Goal: Task Accomplishment & Management: Manage account settings

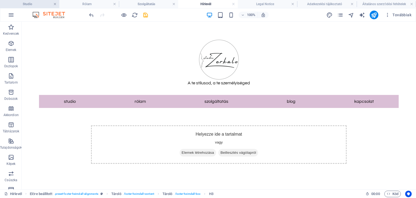
click at [55, 6] on link at bounding box center [54, 4] width 3 height 5
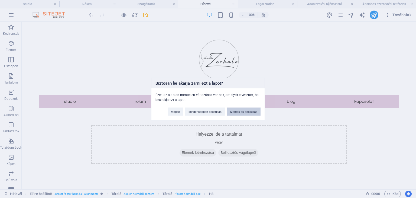
click at [250, 112] on button "Mentés és becsukás" at bounding box center [244, 112] width 34 height 8
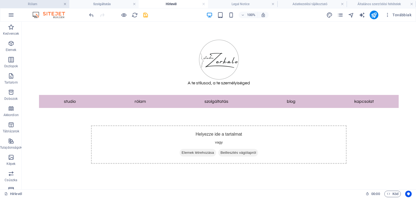
click at [65, 5] on link at bounding box center [64, 4] width 3 height 5
click at [67, 5] on link at bounding box center [67, 4] width 3 height 5
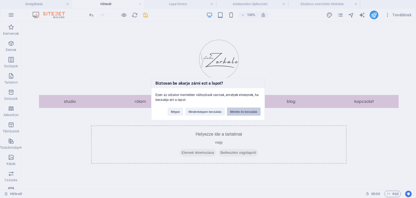
click at [247, 111] on button "Mentés és becsukás" at bounding box center [244, 112] width 34 height 8
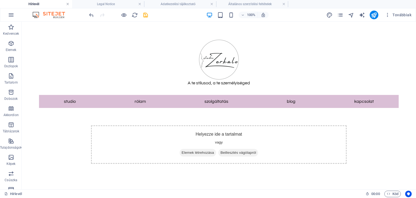
click at [68, 4] on link at bounding box center [67, 4] width 3 height 5
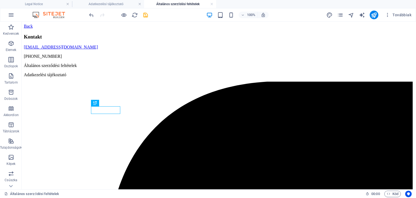
click at [68, 4] on link at bounding box center [67, 4] width 3 height 5
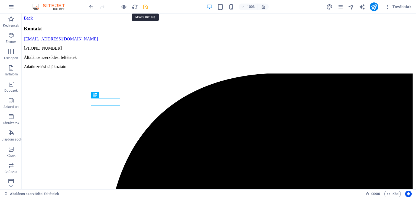
click at [147, 5] on icon "save" at bounding box center [145, 7] width 6 height 6
click at [10, 7] on icon "button" at bounding box center [11, 7] width 7 height 7
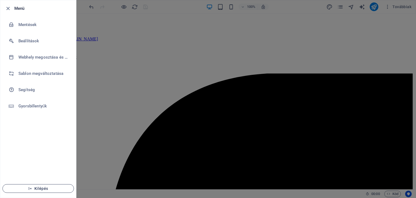
click at [44, 186] on span "Kilépés" at bounding box center [38, 188] width 62 height 4
